Goal: Transaction & Acquisition: Purchase product/service

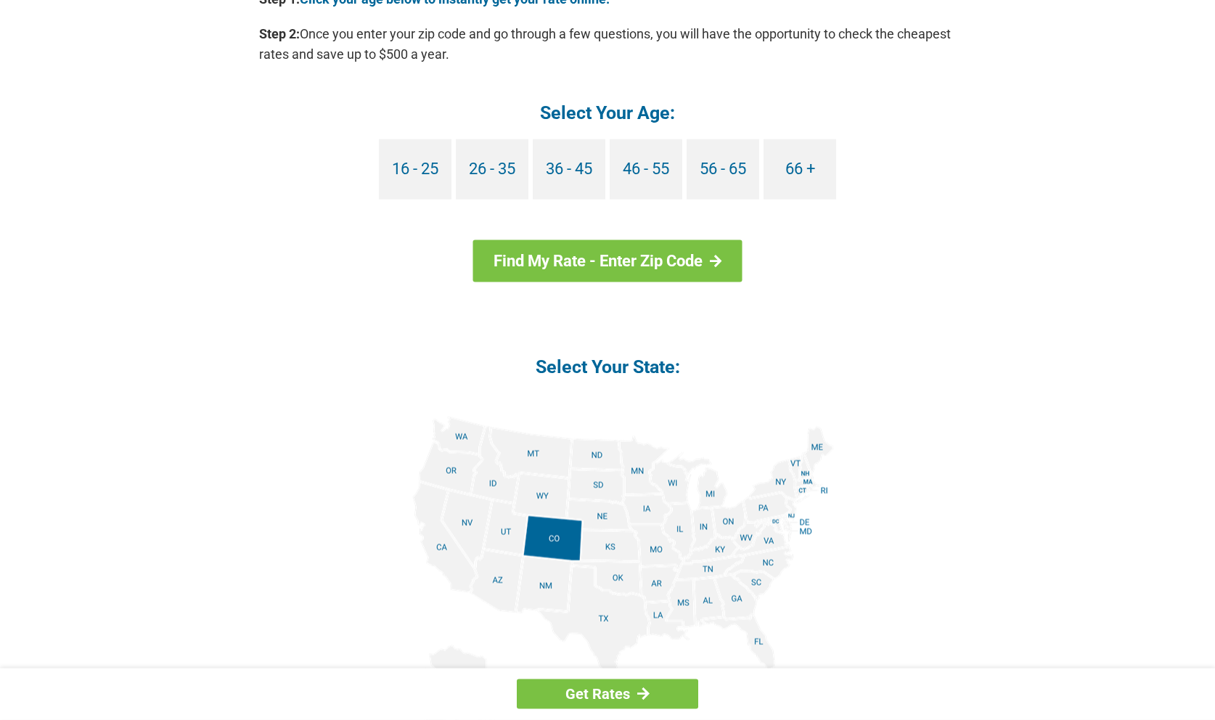
scroll to position [1481, 0]
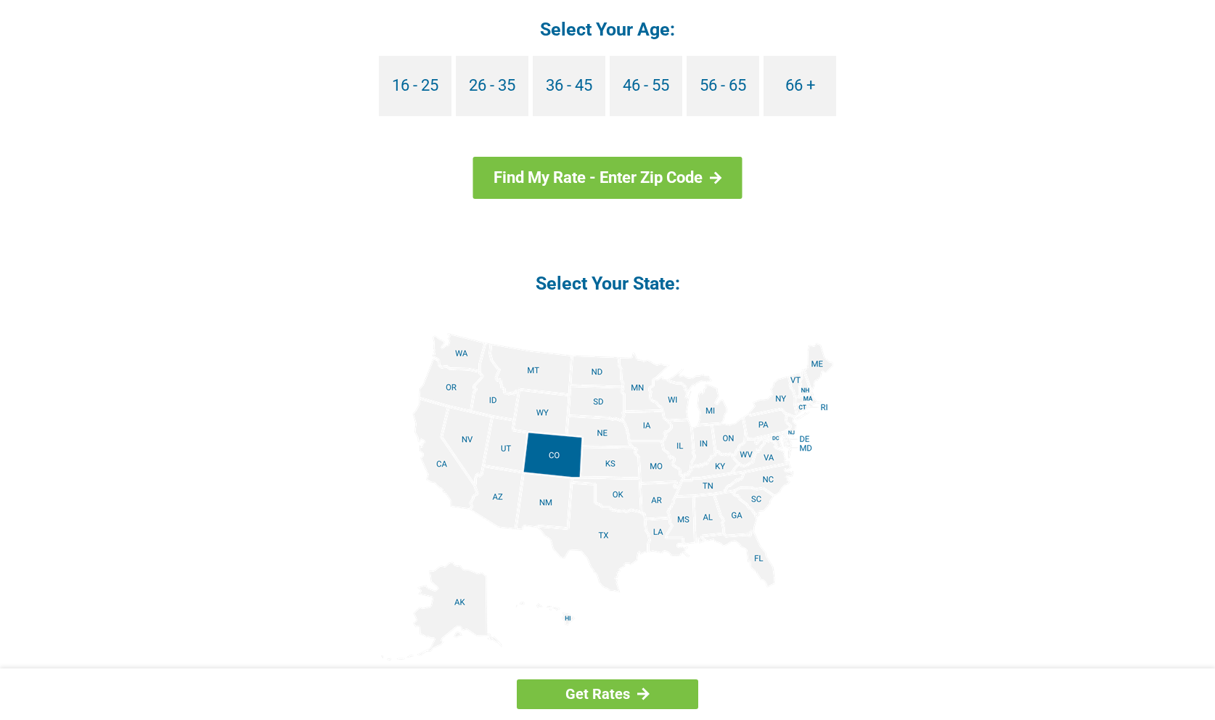
click at [756, 557] on img at bounding box center [607, 496] width 453 height 327
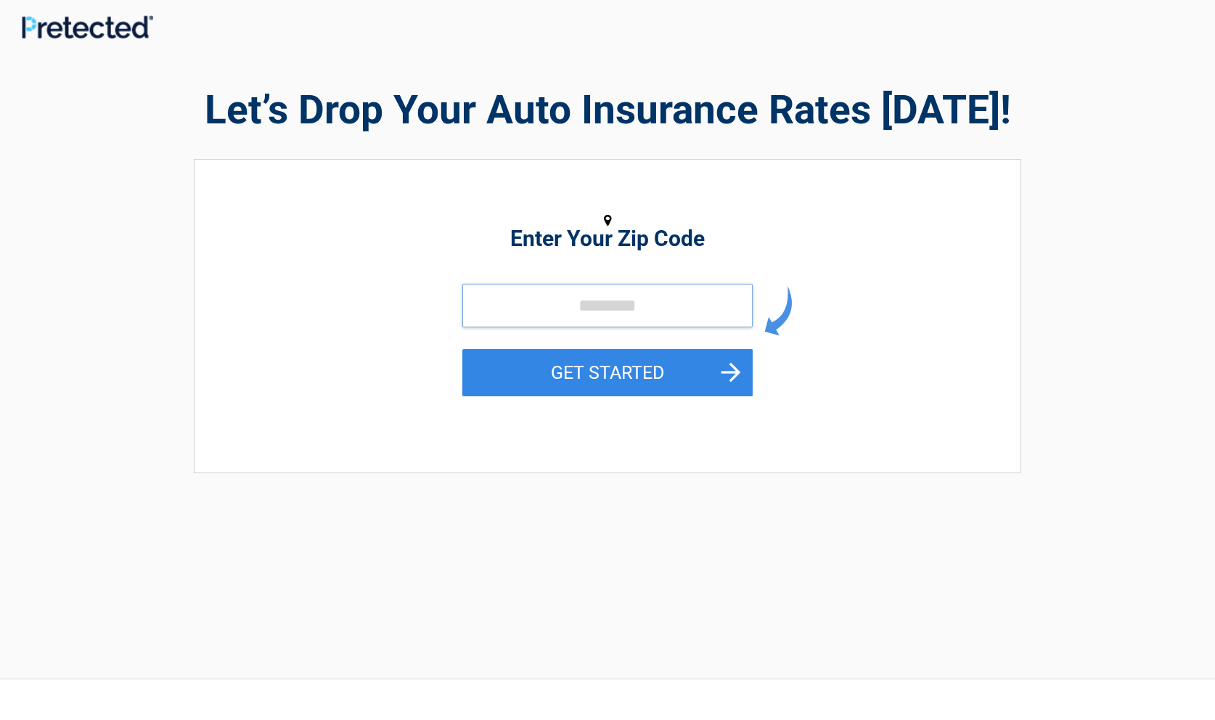
click at [664, 303] on input "tel" at bounding box center [607, 306] width 290 height 44
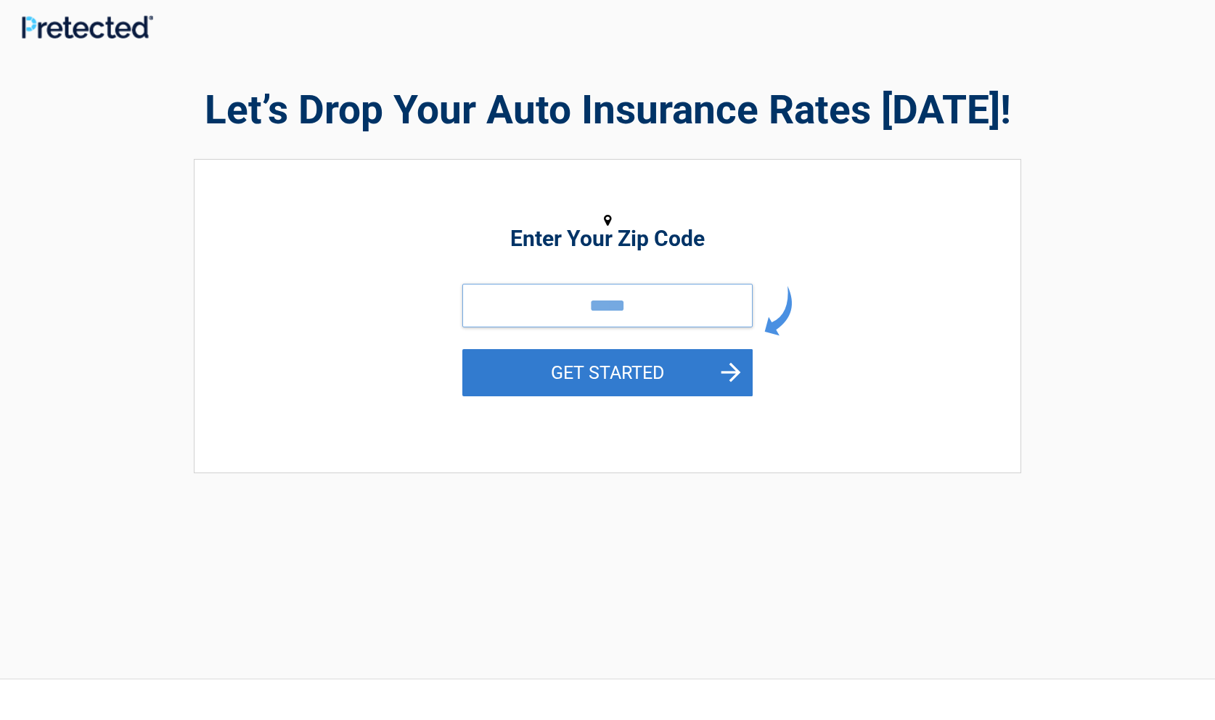
type input "*****"
click at [607, 368] on button "GET STARTED" at bounding box center [607, 372] width 290 height 47
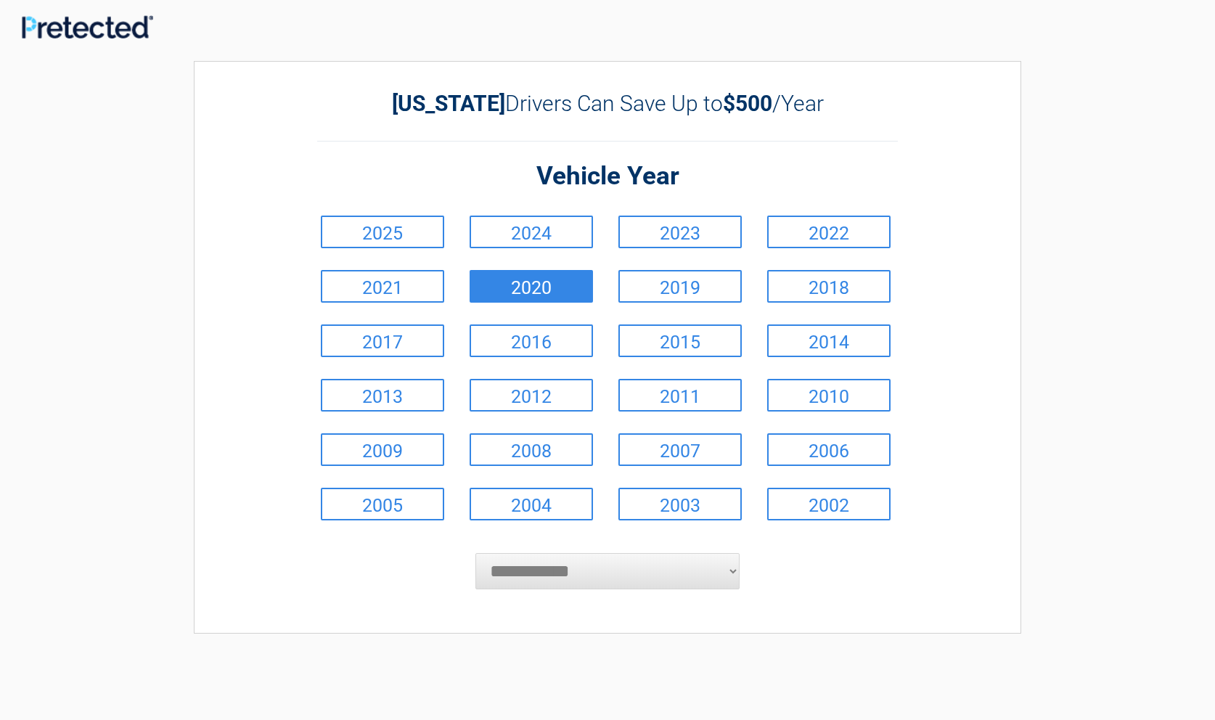
click at [517, 279] on link "2020" at bounding box center [531, 286] width 123 height 33
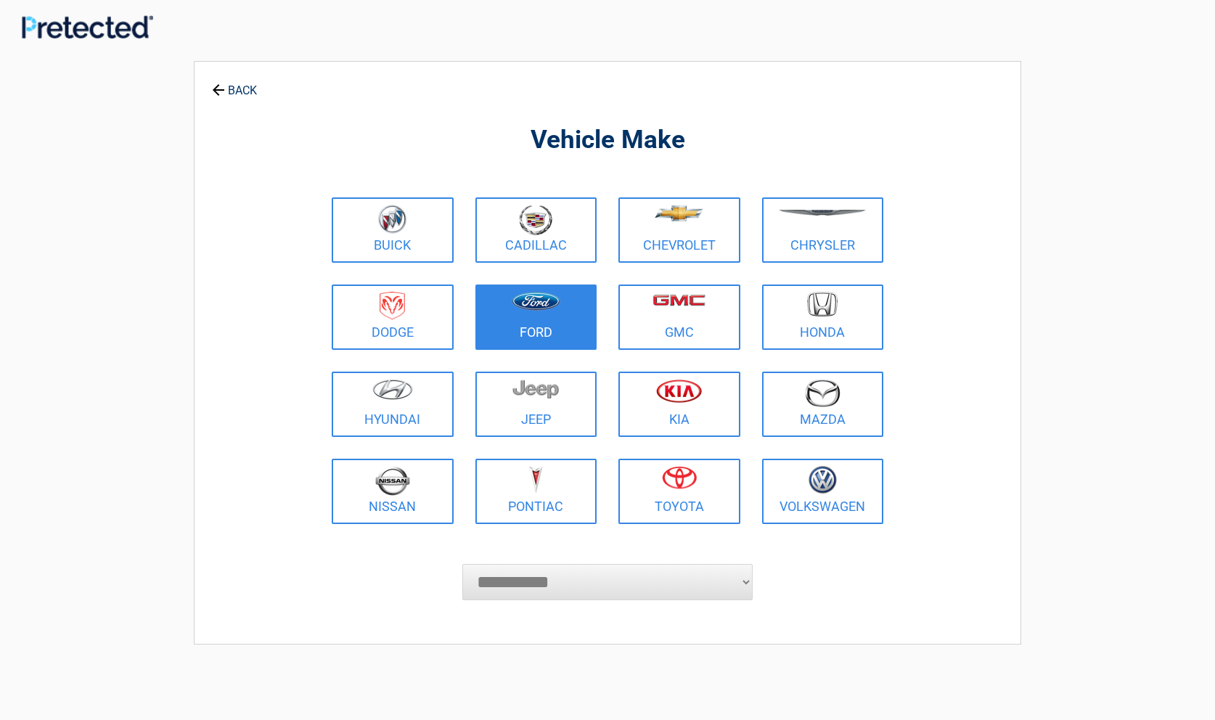
click at [531, 298] on img at bounding box center [536, 301] width 49 height 19
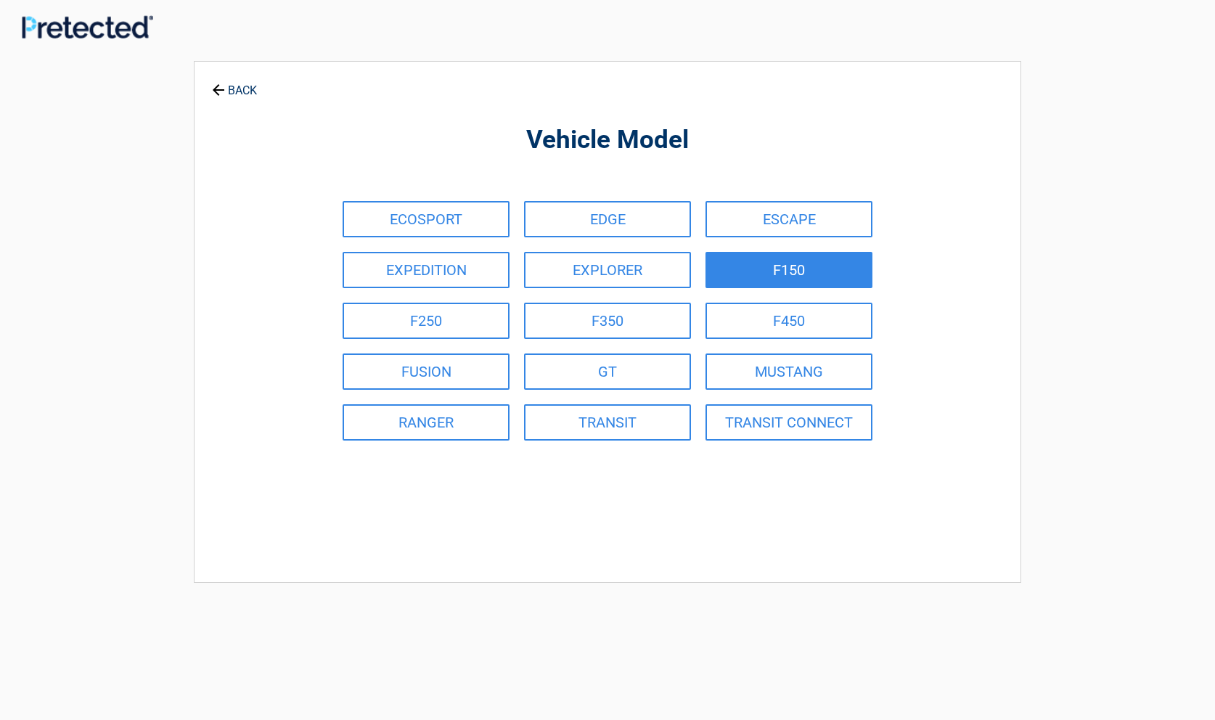
click at [773, 269] on link "F150" at bounding box center [788, 270] width 167 height 36
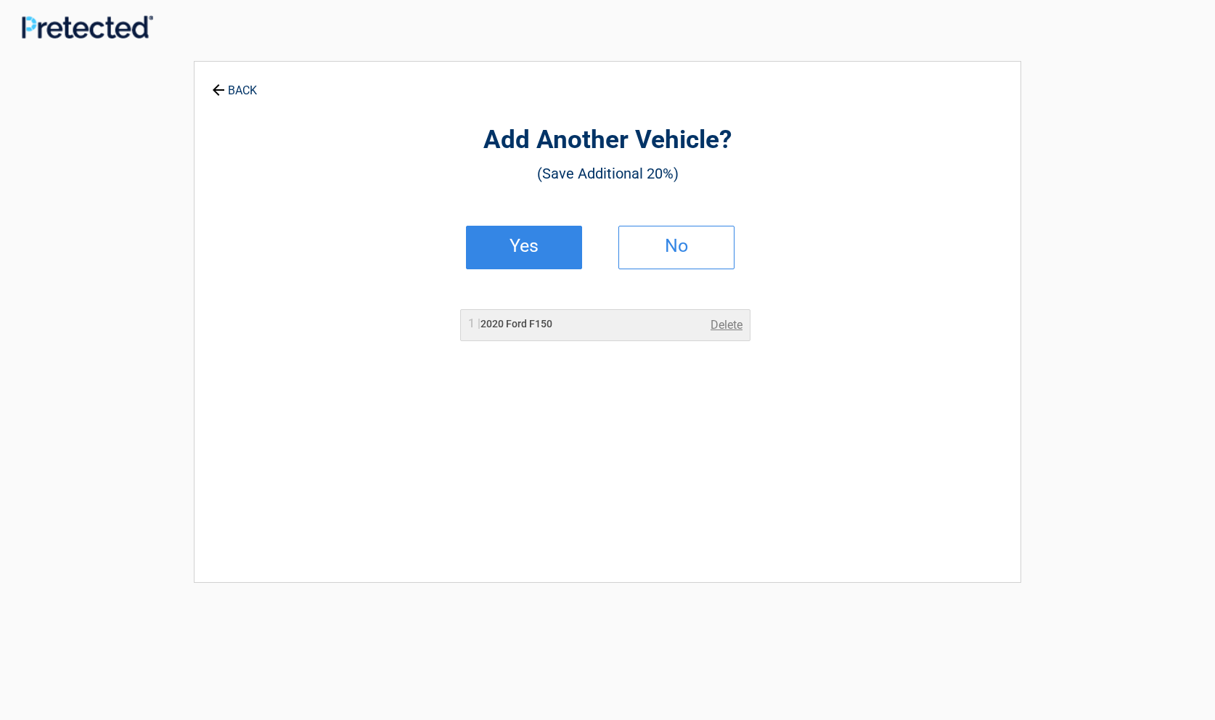
click at [523, 251] on h2 "Yes" at bounding box center [524, 246] width 86 height 10
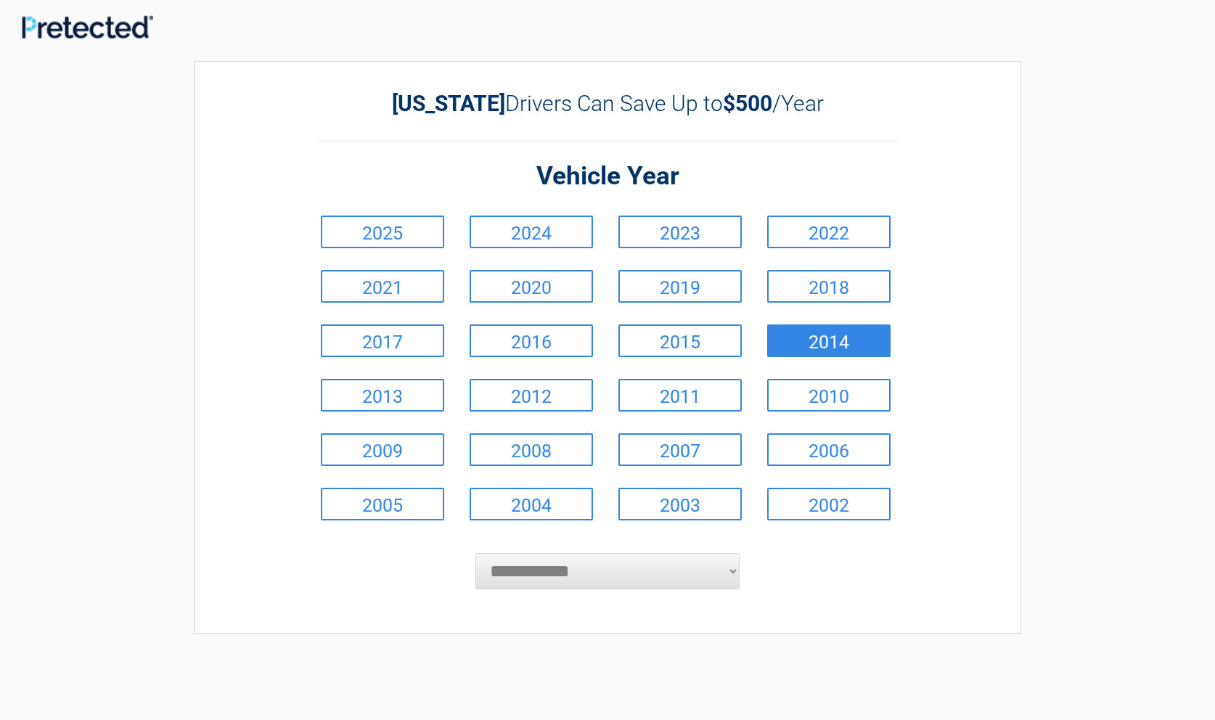
click at [812, 342] on link "2014" at bounding box center [828, 340] width 123 height 33
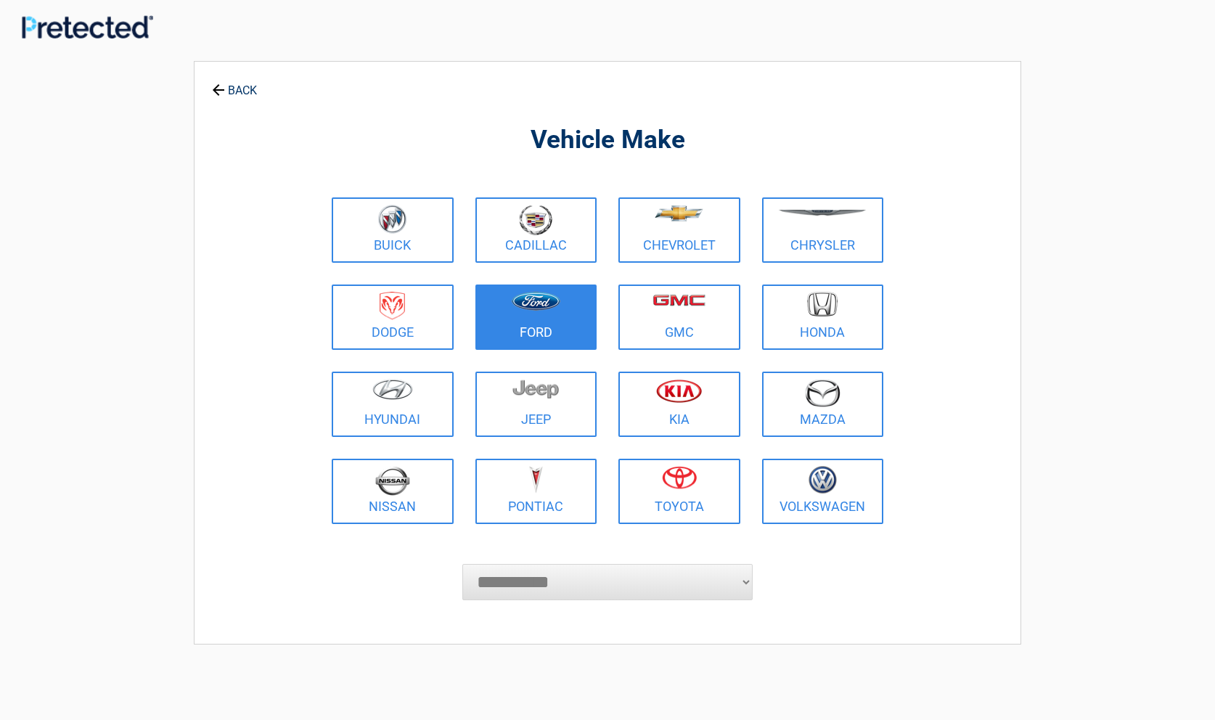
click at [547, 306] on img at bounding box center [536, 301] width 49 height 19
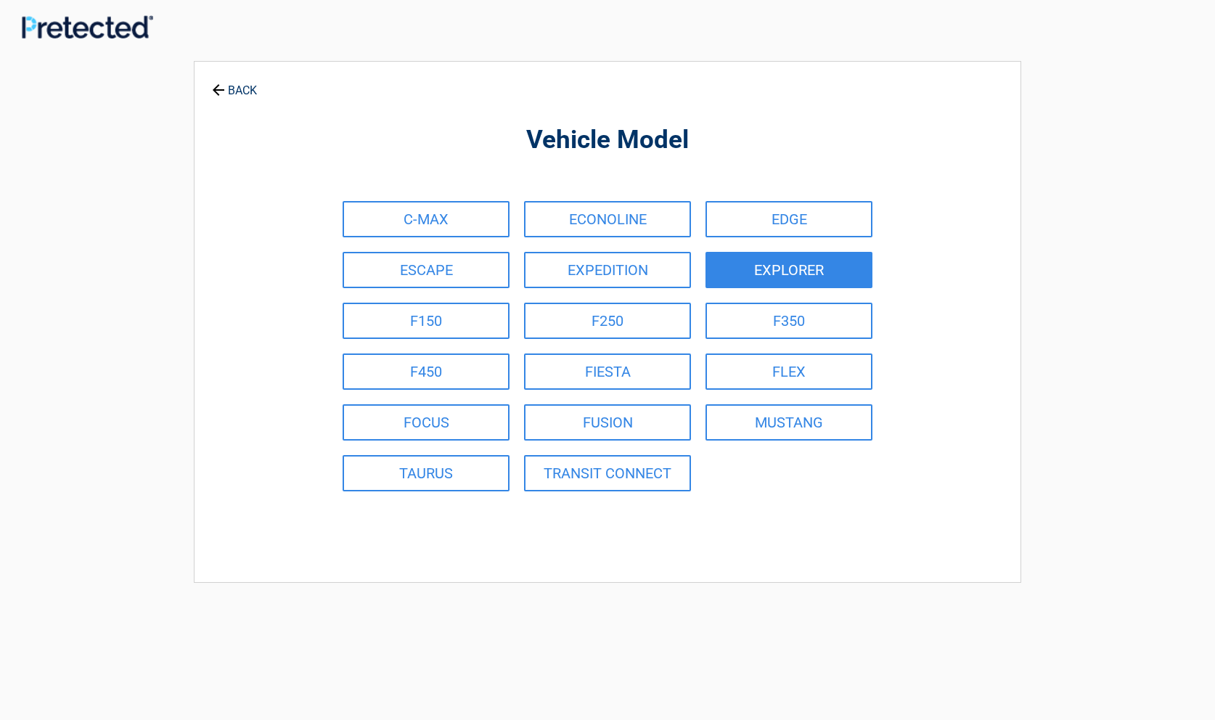
click at [741, 261] on link "EXPLORER" at bounding box center [788, 270] width 167 height 36
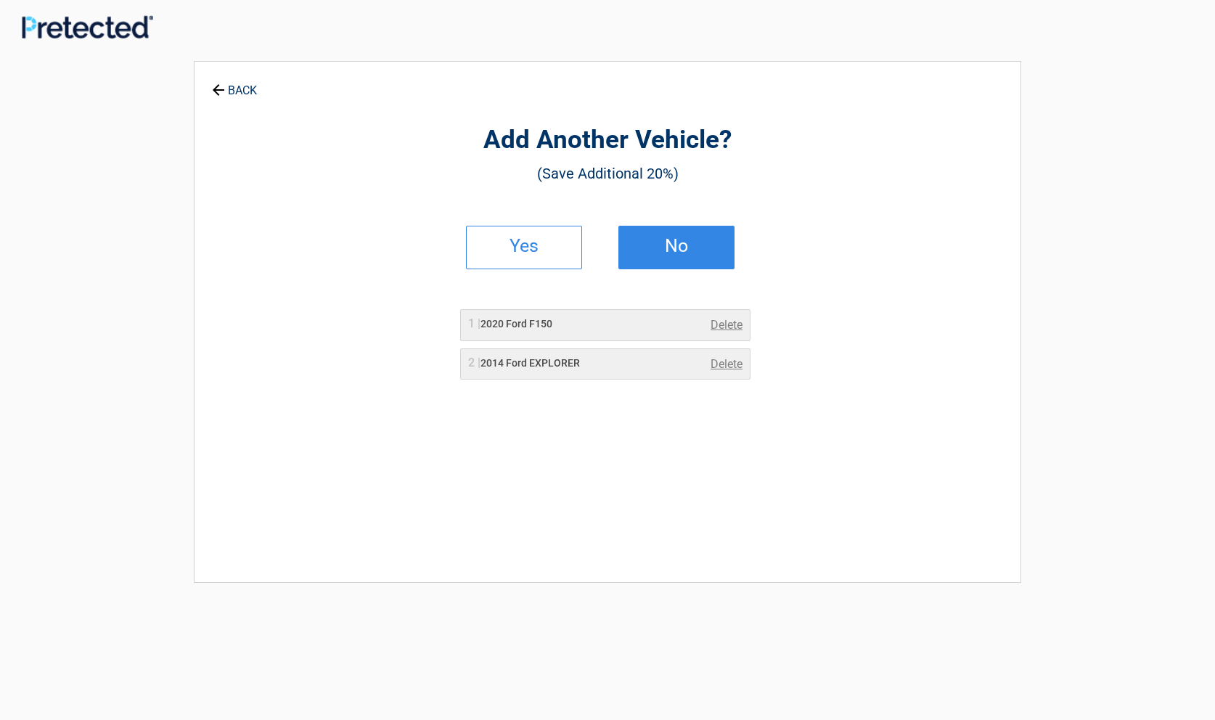
click at [667, 241] on h2 "No" at bounding box center [677, 246] width 86 height 10
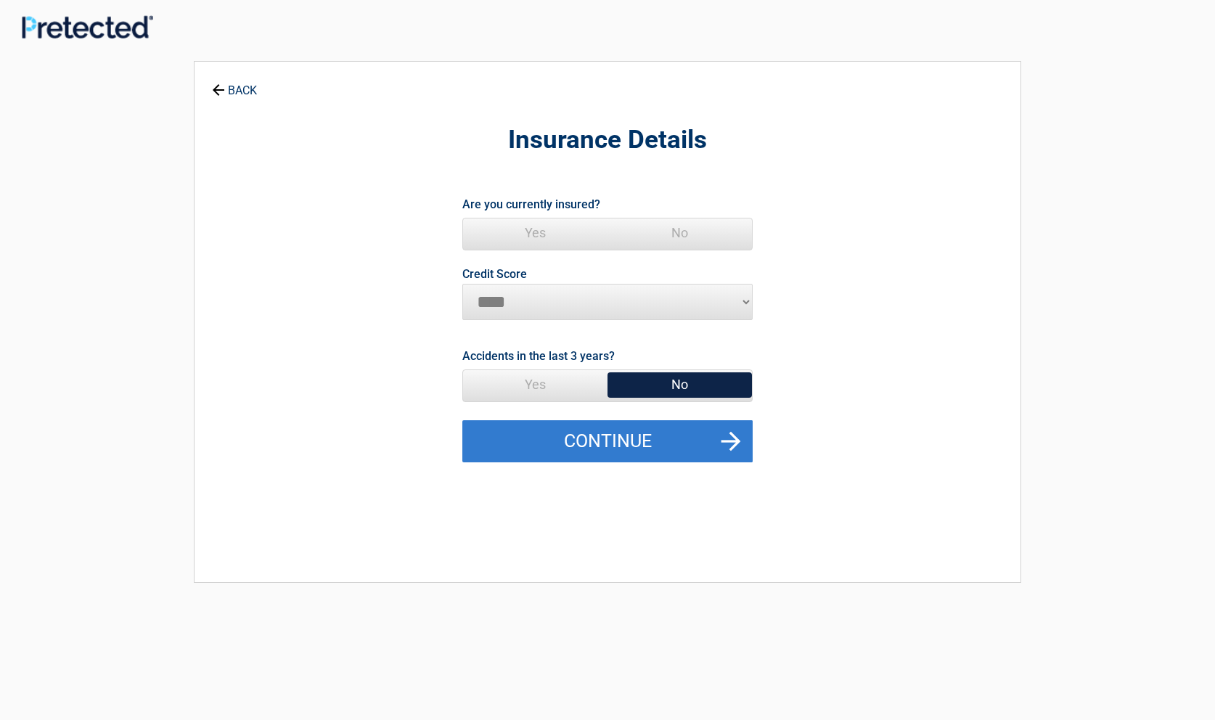
click at [595, 440] on button "Continue" at bounding box center [607, 441] width 290 height 42
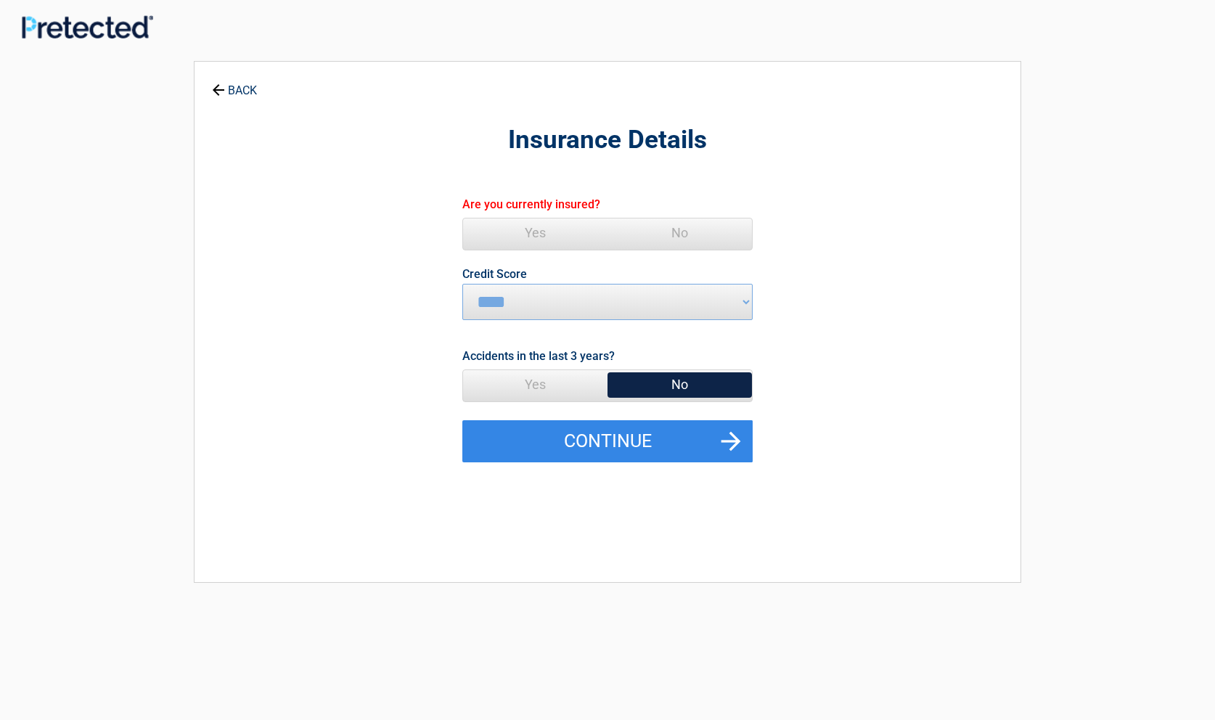
click at [679, 228] on span "No" at bounding box center [679, 232] width 144 height 29
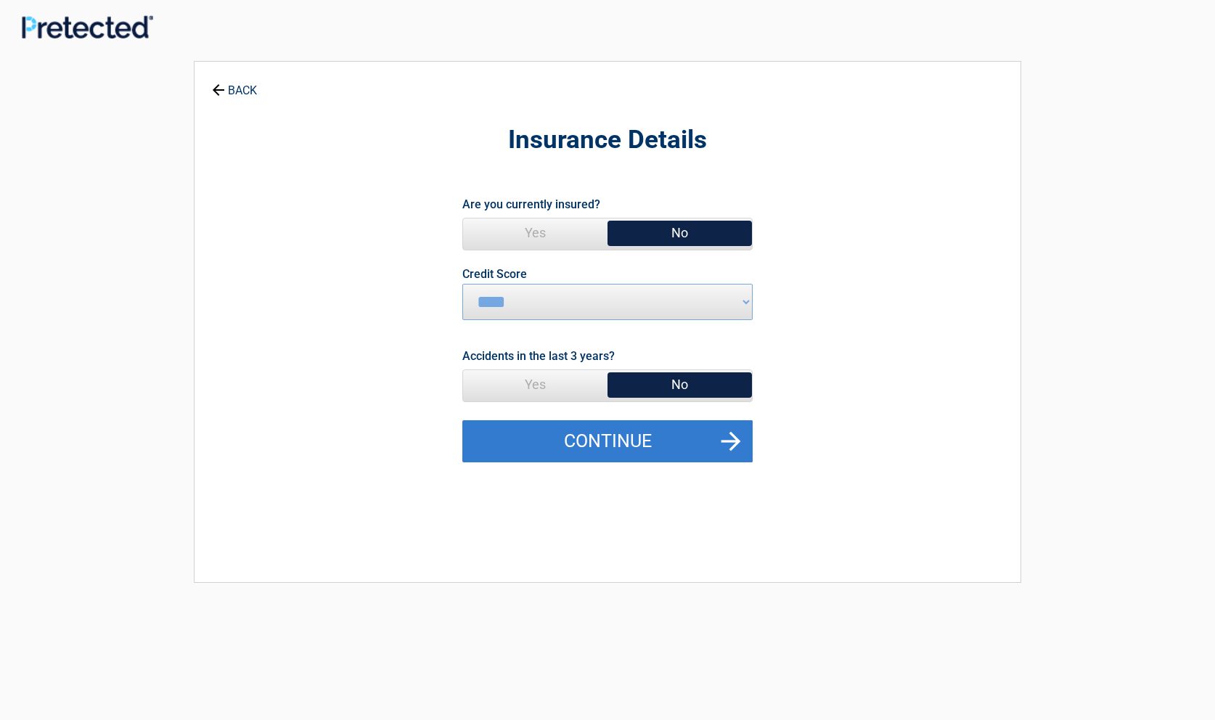
click at [590, 439] on button "Continue" at bounding box center [607, 441] width 290 height 42
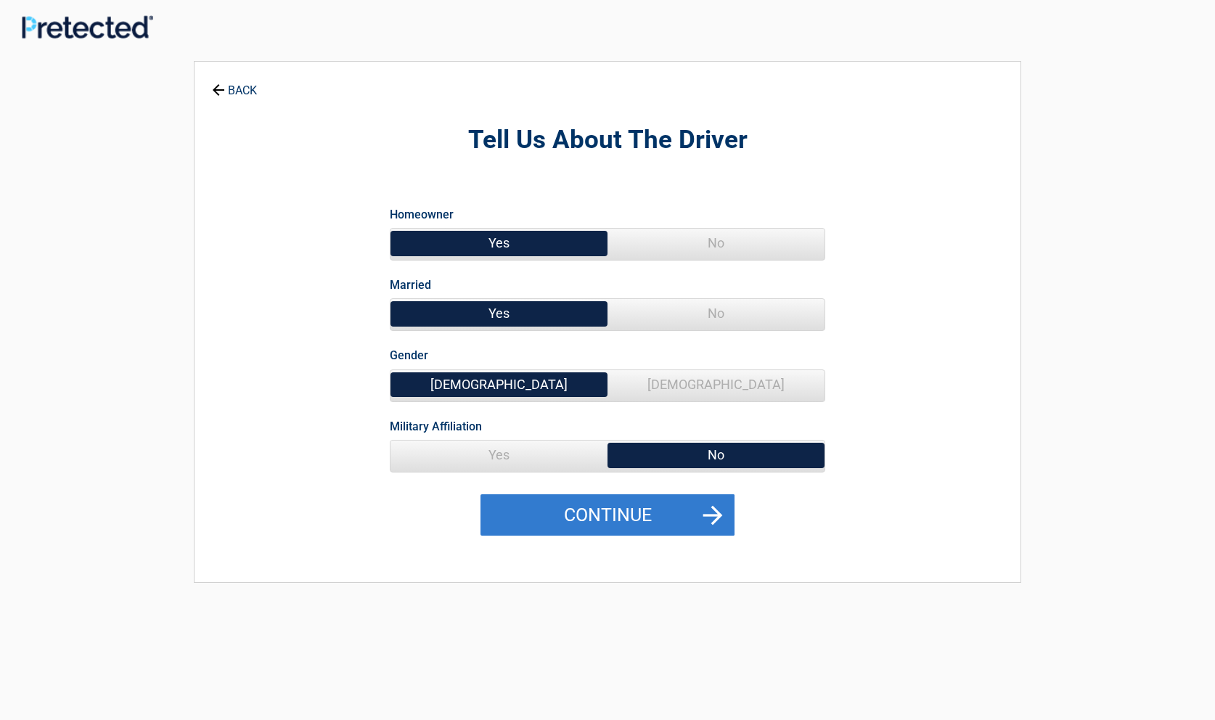
click at [578, 512] on button "Continue" at bounding box center [607, 515] width 254 height 42
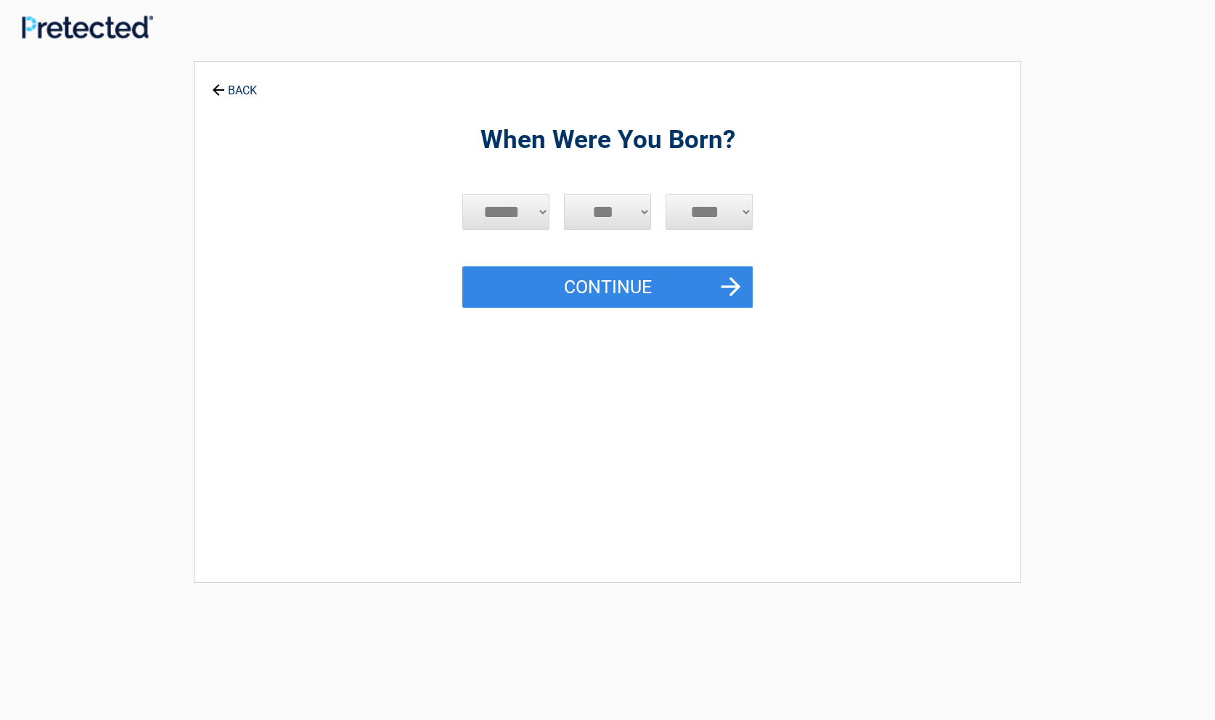
click at [462, 194] on select "***** *** *** *** *** *** *** *** *** *** *** *** ***" at bounding box center [505, 212] width 87 height 36
